Goal: Information Seeking & Learning: Check status

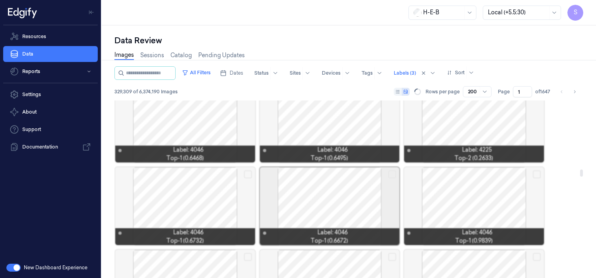
scroll to position [2176, 0]
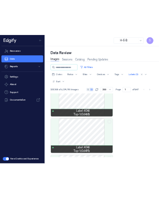
scroll to position [6474, 0]
